Goal: Check status: Check status

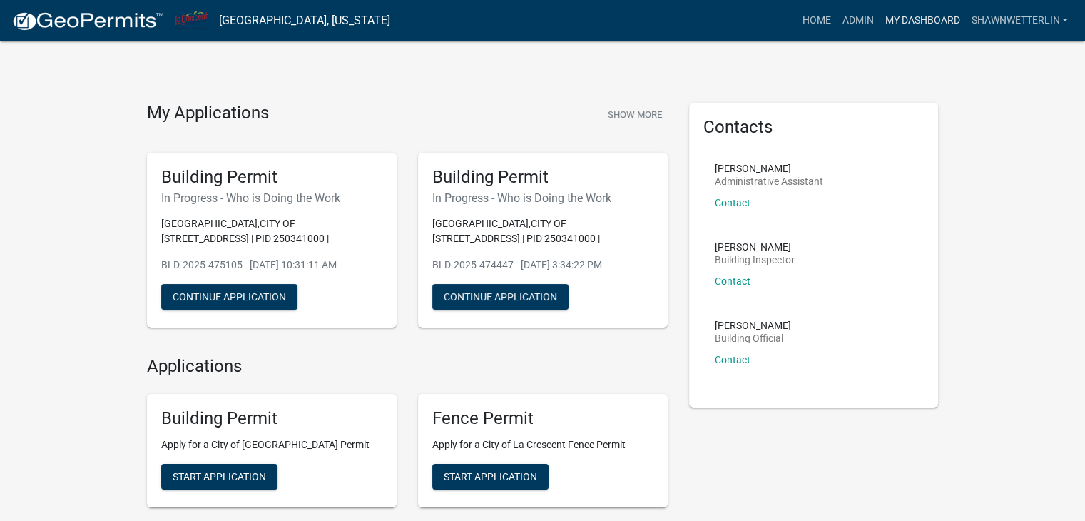
click at [936, 18] on link "My Dashboard" at bounding box center [922, 20] width 86 height 27
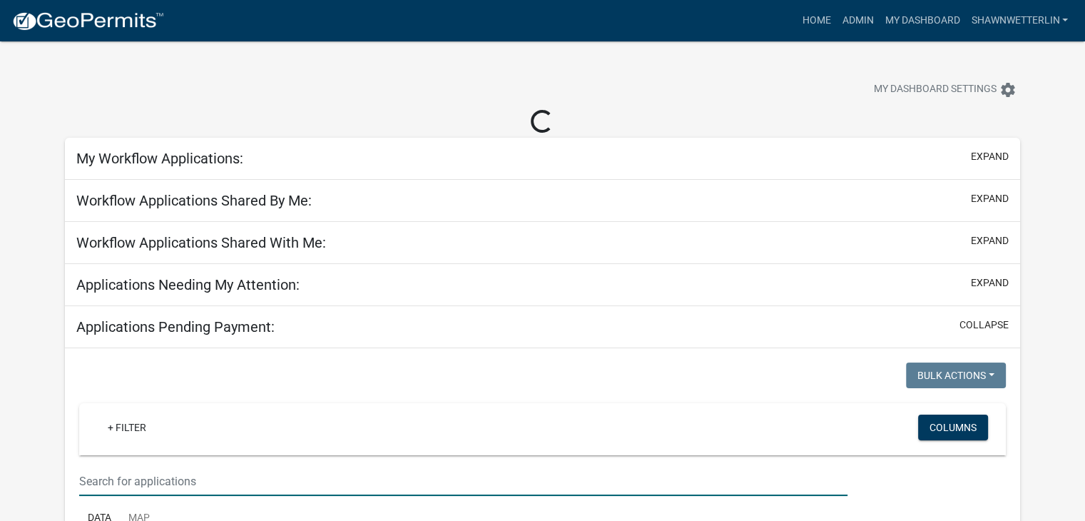
click at [146, 469] on input "text" at bounding box center [463, 480] width 768 height 29
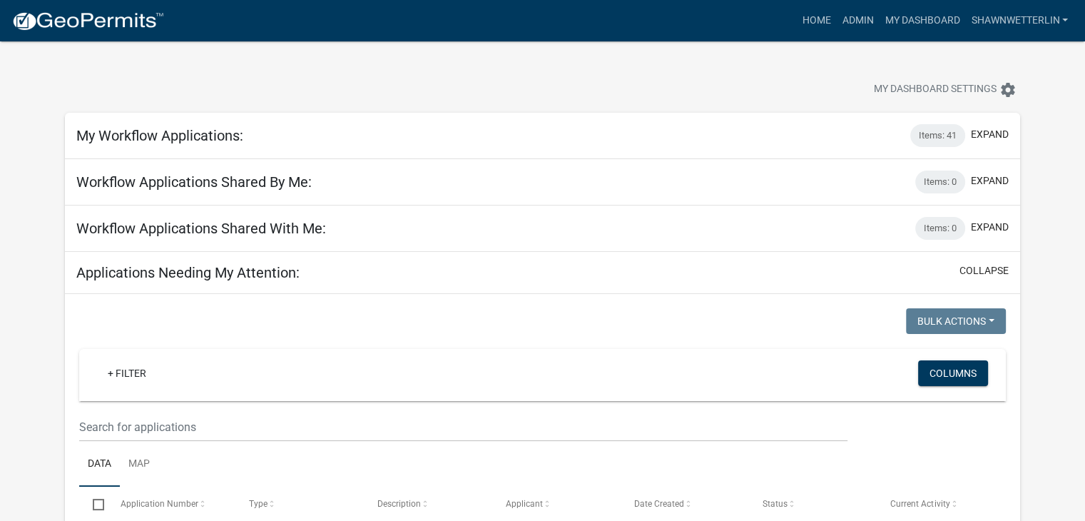
type input "523 Mn"
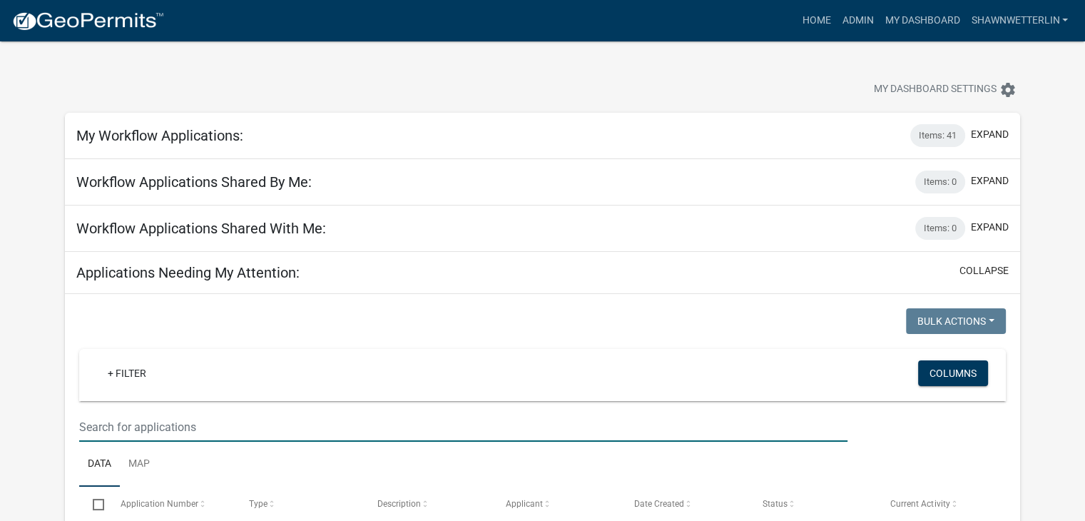
click at [103, 431] on input "text" at bounding box center [463, 426] width 768 height 29
type input "523 mc"
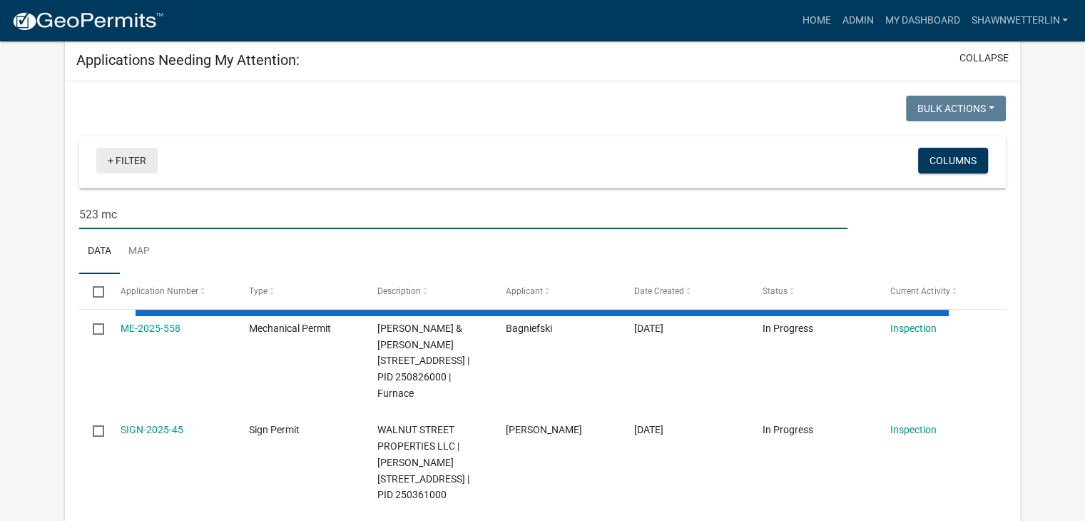
scroll to position [214, 0]
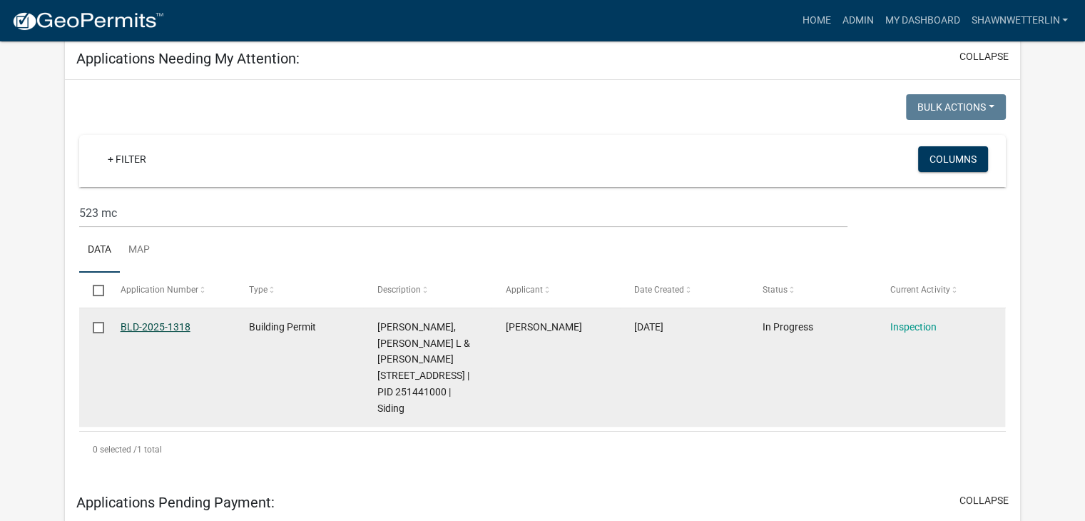
click at [146, 326] on link "BLD-2025-1318" at bounding box center [156, 326] width 70 height 11
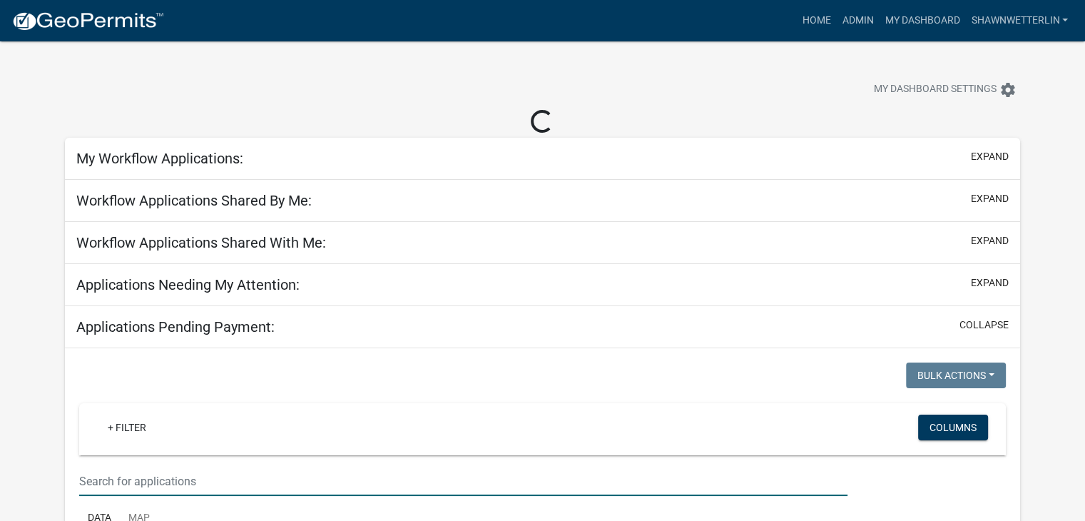
click at [151, 474] on input "text" at bounding box center [463, 480] width 768 height 29
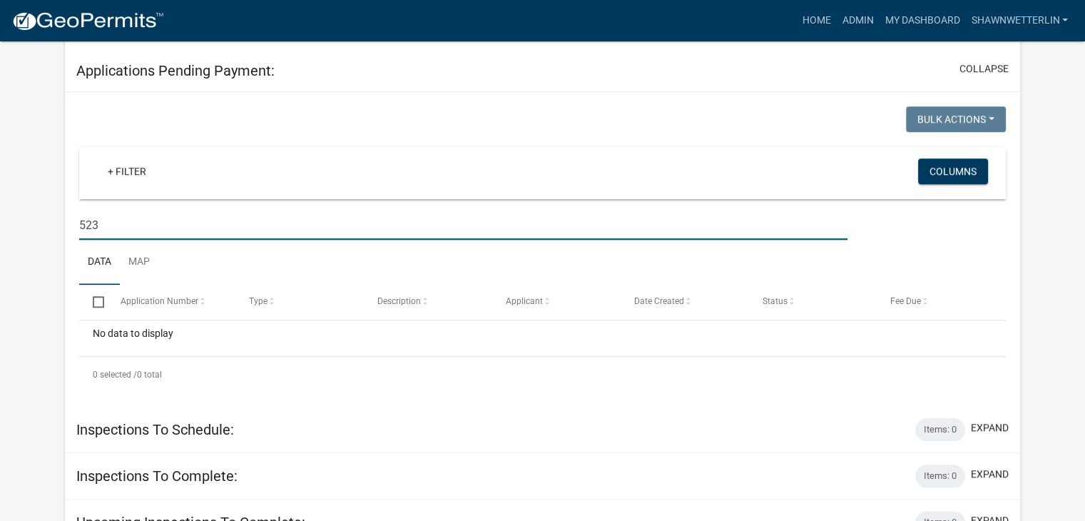
scroll to position [1537, 0]
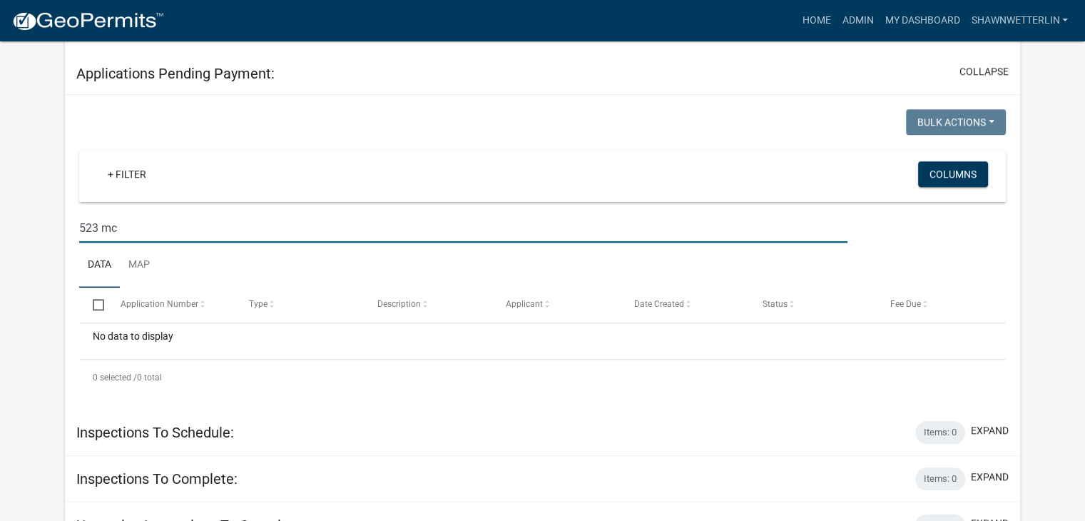
type input "523 mc"
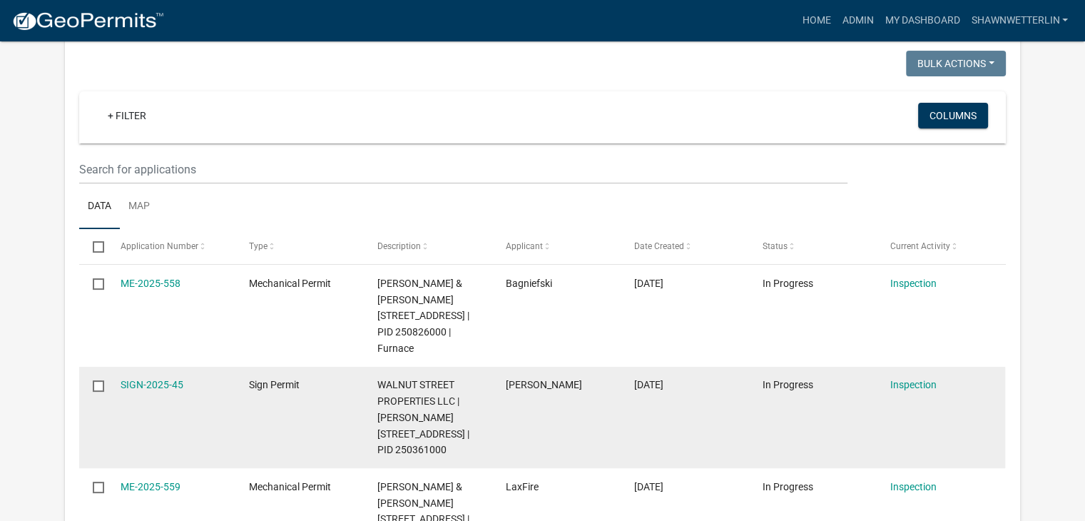
scroll to position [111, 0]
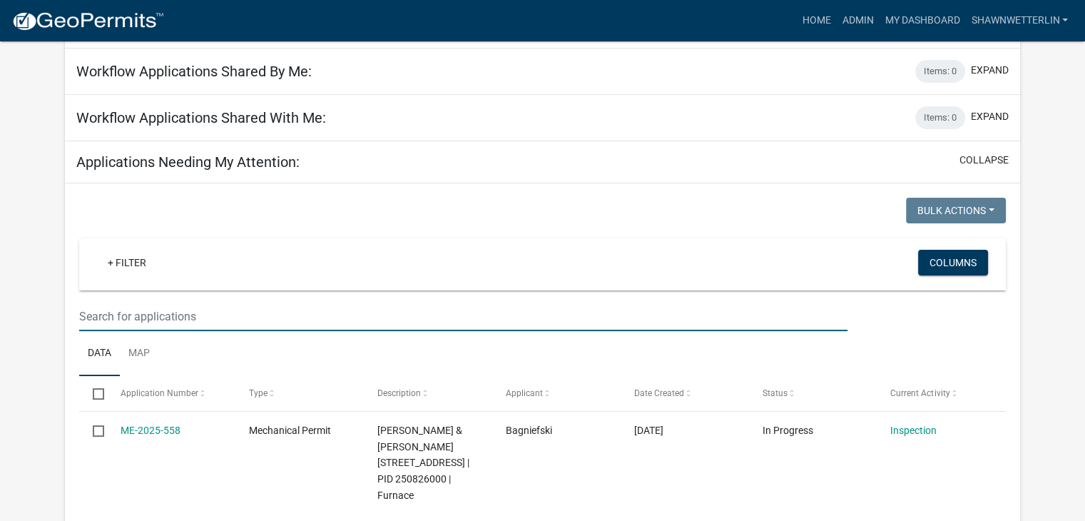
click at [160, 326] on input "text" at bounding box center [463, 316] width 768 height 29
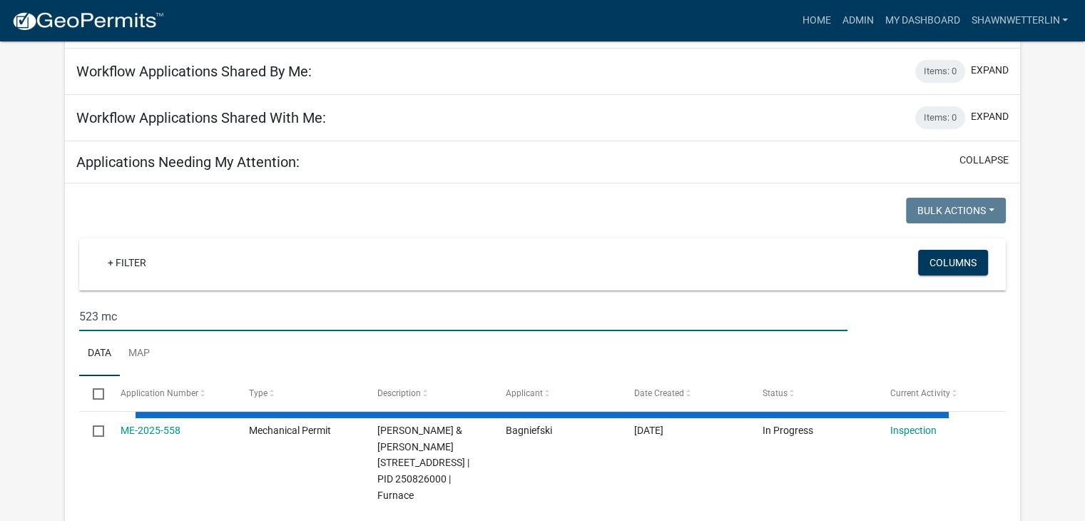
type input "523 mc"
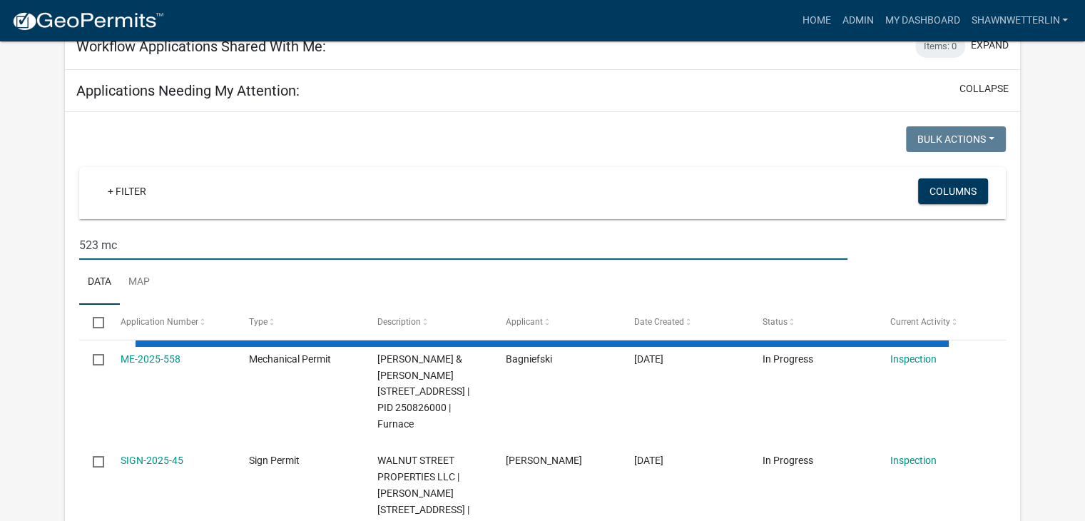
scroll to position [324, 0]
